Goal: Find specific page/section: Find specific page/section

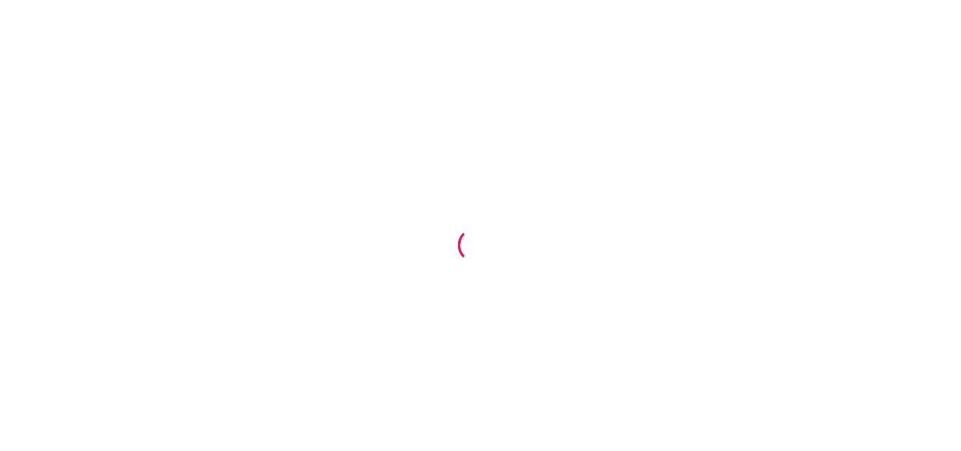
drag, startPoint x: 0, startPoint y: 0, endPoint x: 509, endPoint y: 70, distance: 513.4
click at [509, 70] on div at bounding box center [480, 225] width 961 height 451
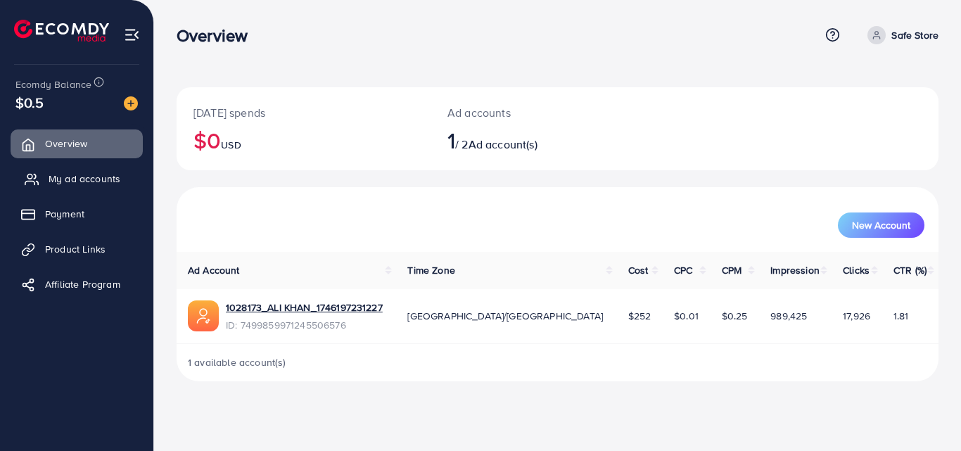
click at [60, 170] on link "My ad accounts" at bounding box center [77, 179] width 132 height 28
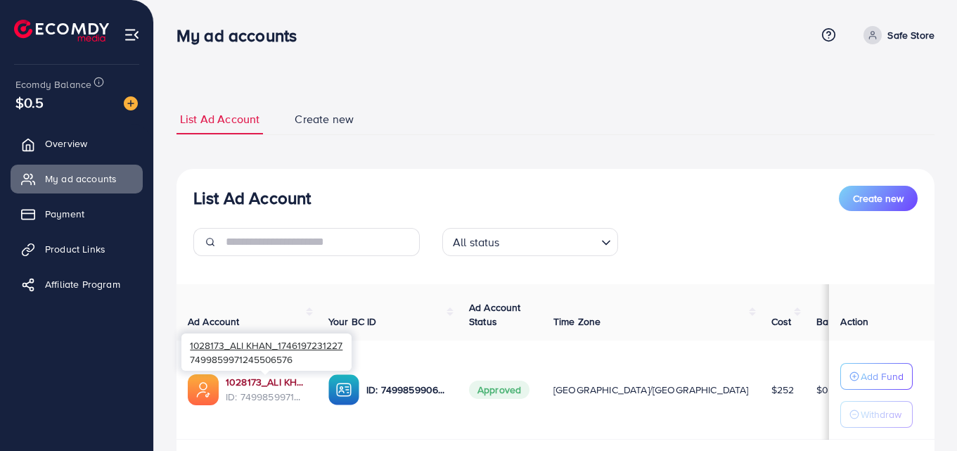
click at [279, 378] on link "1028173_ALI KHAN_1746197231227" at bounding box center [266, 382] width 80 height 14
click at [87, 255] on span "Product Links" at bounding box center [79, 249] width 60 height 14
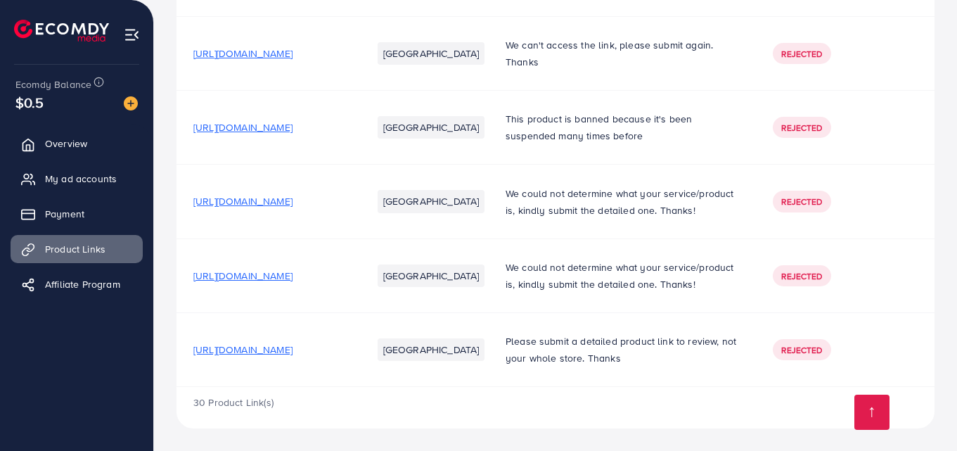
scroll to position [2282, 0]
click at [267, 351] on span "[URL][DOMAIN_NAME]" at bounding box center [242, 350] width 99 height 14
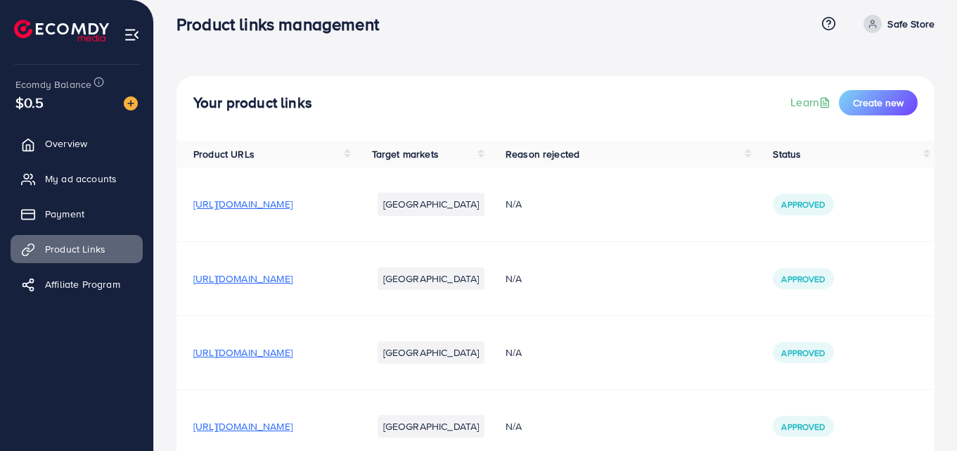
scroll to position [0, 0]
